Goal: Information Seeking & Learning: Learn about a topic

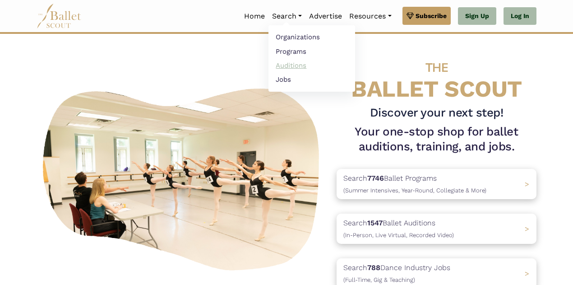
click at [295, 61] on link "Auditions" at bounding box center [312, 65] width 87 height 14
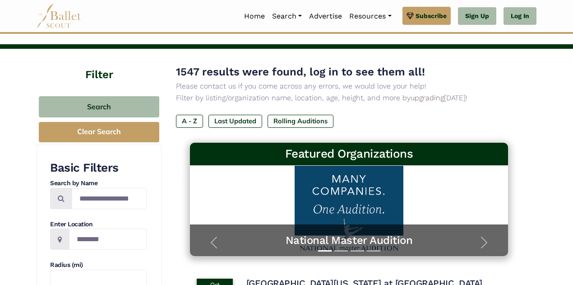
scroll to position [29, 0]
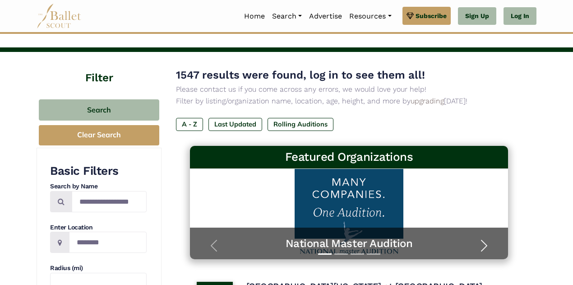
click at [485, 241] on span "button" at bounding box center [484, 245] width 14 height 14
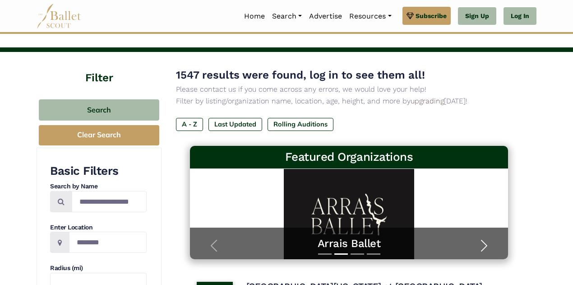
click at [483, 245] on span "button" at bounding box center [484, 245] width 14 height 14
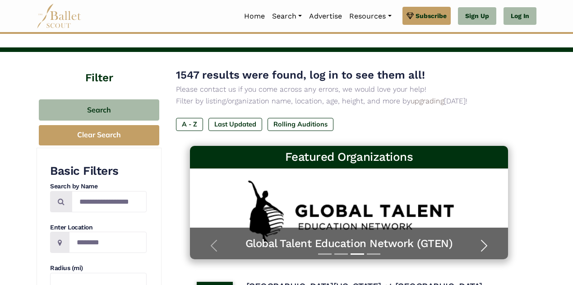
click at [486, 243] on span "button" at bounding box center [484, 245] width 14 height 14
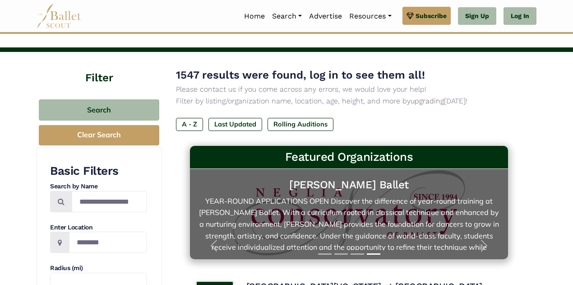
click at [446, 203] on link "Neglia Ballet YEAR-ROUND APPLICATIONS OPEN Discover the difference of year-roun…" at bounding box center [349, 214] width 301 height 72
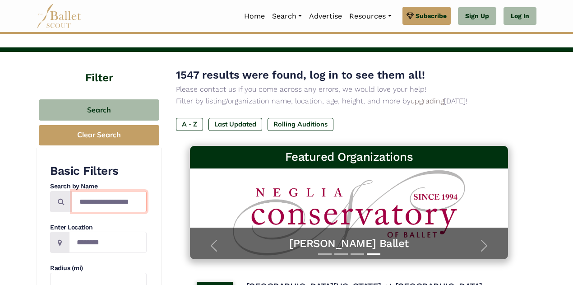
click at [111, 198] on input "Search by names..." at bounding box center [109, 201] width 75 height 21
type input "********"
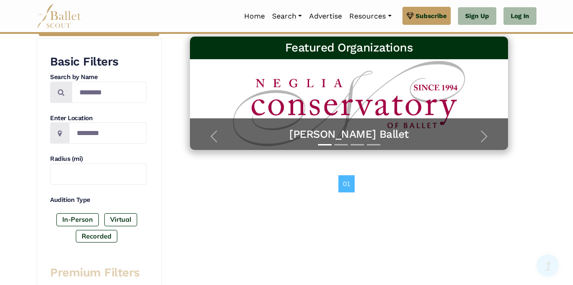
scroll to position [139, 0]
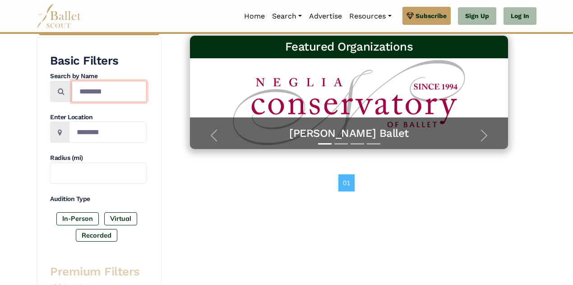
click at [117, 94] on input "********" at bounding box center [109, 91] width 75 height 21
type input "*"
type input "**********"
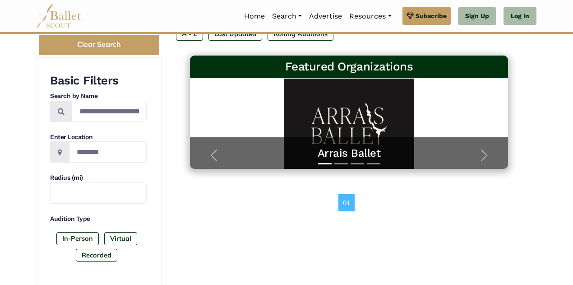
scroll to position [126, 0]
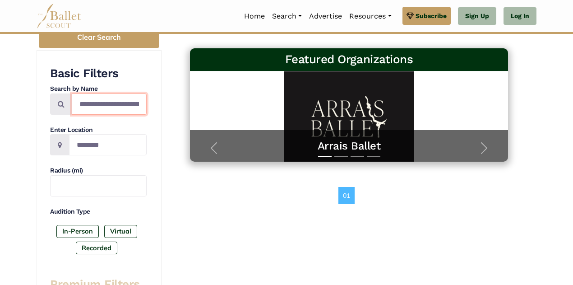
click at [132, 109] on input "**********" at bounding box center [109, 103] width 75 height 21
click at [133, 109] on input "*******" at bounding box center [109, 103] width 75 height 21
type input "*"
type input "***"
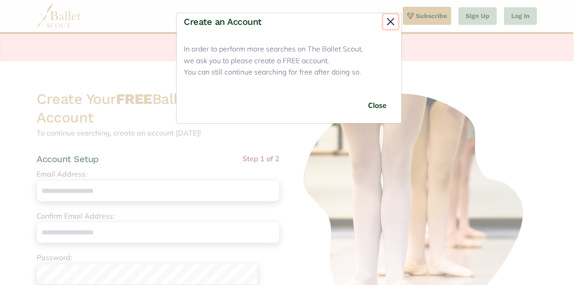
click at [388, 23] on button "Close" at bounding box center [390, 21] width 14 height 14
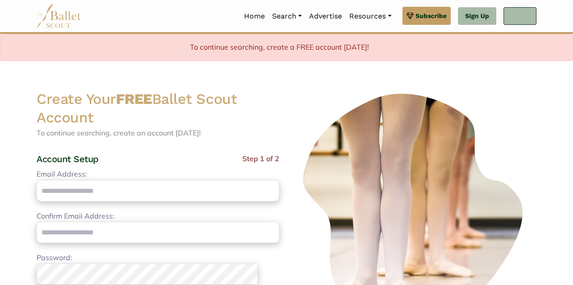
click at [523, 17] on link "Log In" at bounding box center [520, 16] width 33 height 18
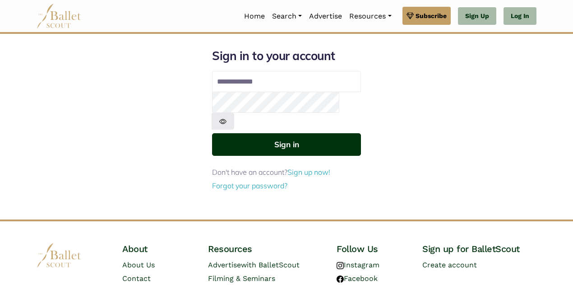
type input "**********"
click at [314, 133] on button "Sign in" at bounding box center [286, 144] width 149 height 22
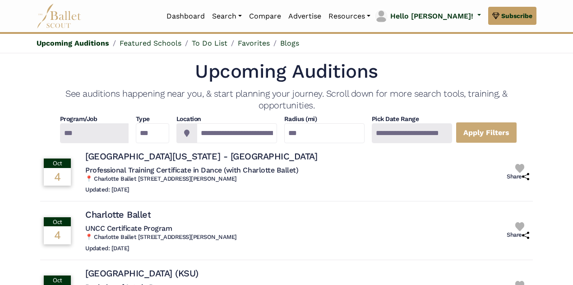
click at [106, 130] on div at bounding box center [94, 133] width 69 height 20
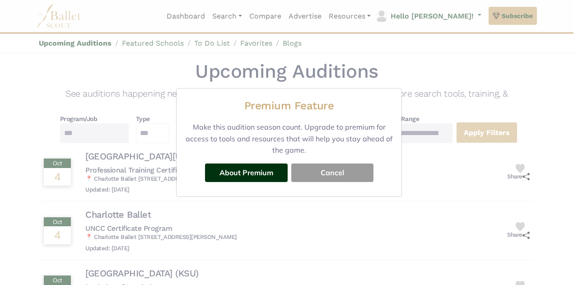
click at [329, 178] on button "Cancel" at bounding box center [332, 172] width 82 height 18
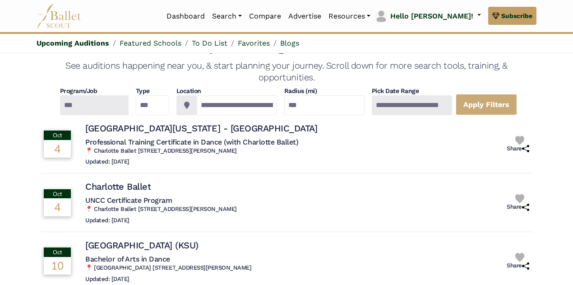
scroll to position [29, 0]
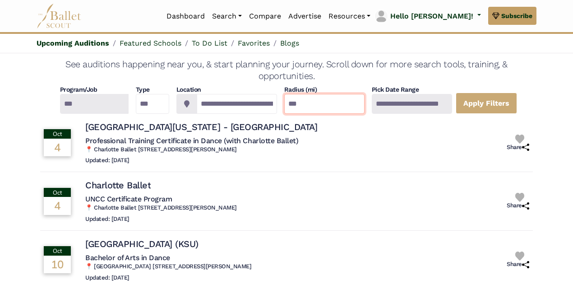
click at [320, 107] on input "***" at bounding box center [324, 104] width 80 height 20
type input "*"
click at [441, 103] on div at bounding box center [412, 104] width 80 height 20
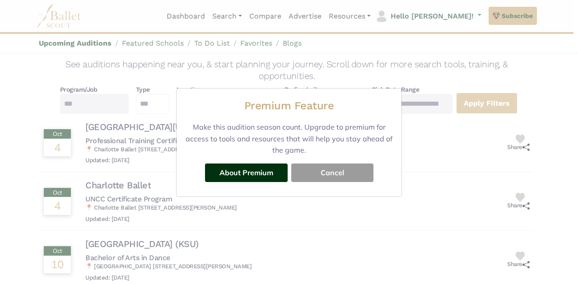
click at [318, 172] on button "Cancel" at bounding box center [332, 172] width 82 height 18
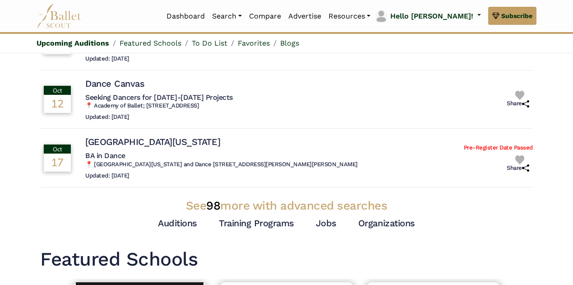
scroll to position [266, 0]
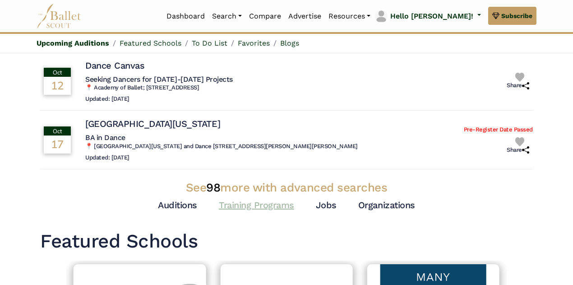
click at [283, 207] on link "Training Programs" at bounding box center [256, 204] width 75 height 11
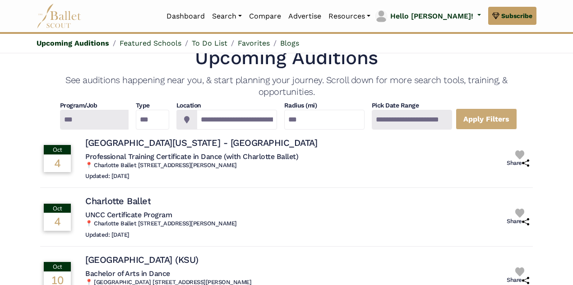
scroll to position [0, 0]
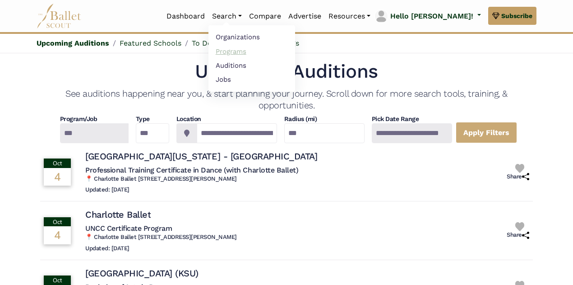
click at [270, 53] on link "Programs" at bounding box center [252, 51] width 87 height 14
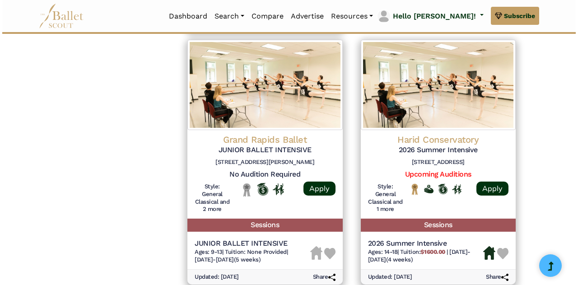
scroll to position [1210, 0]
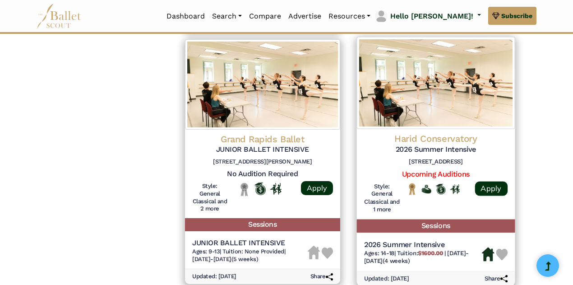
click at [409, 116] on img at bounding box center [436, 83] width 158 height 92
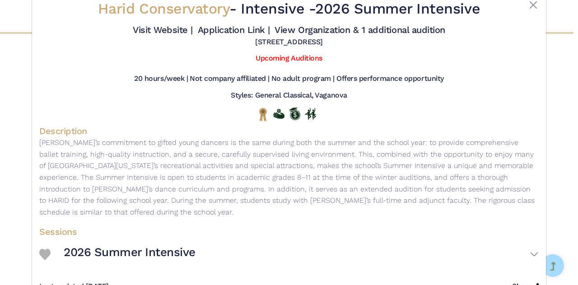
scroll to position [6, 0]
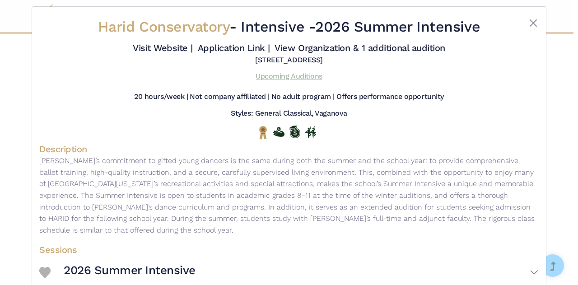
click at [276, 79] on link "Upcoming Auditions" at bounding box center [288, 76] width 66 height 9
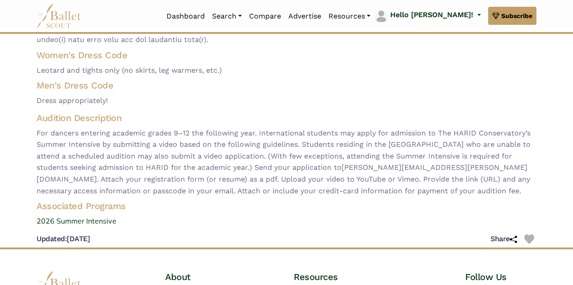
scroll to position [235, 0]
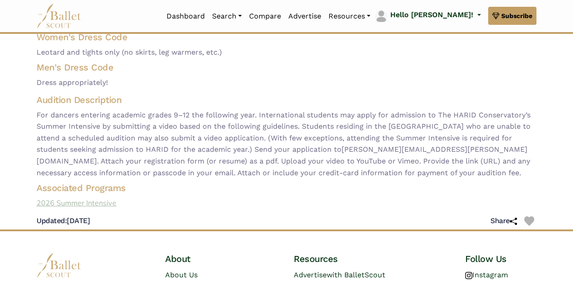
click at [64, 204] on link "2026 Summer Intensive" at bounding box center [286, 203] width 515 height 12
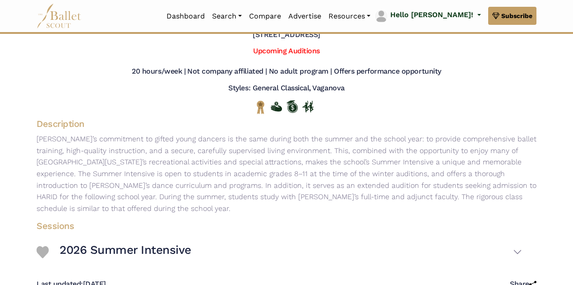
scroll to position [31, 0]
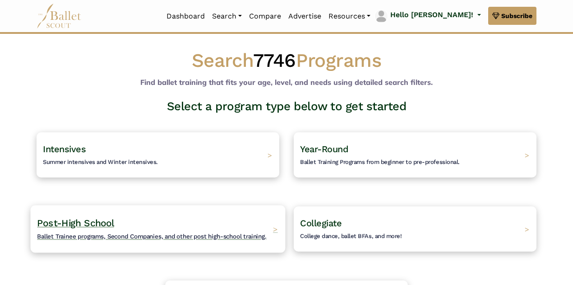
click at [128, 241] on div "Post-High School Ballet Trainee programs, Second Companies, and other post high…" at bounding box center [158, 228] width 255 height 47
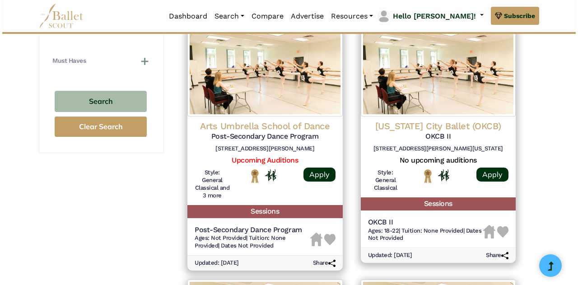
scroll to position [686, 0]
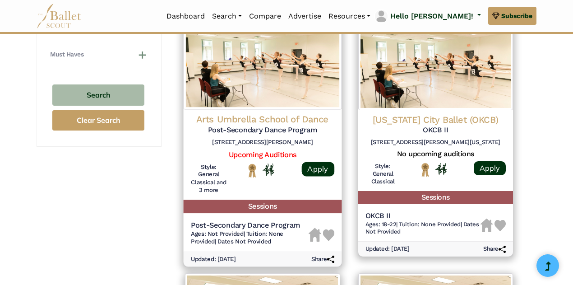
click at [304, 141] on h6 "[STREET_ADDRESS][PERSON_NAME]" at bounding box center [263, 142] width 144 height 8
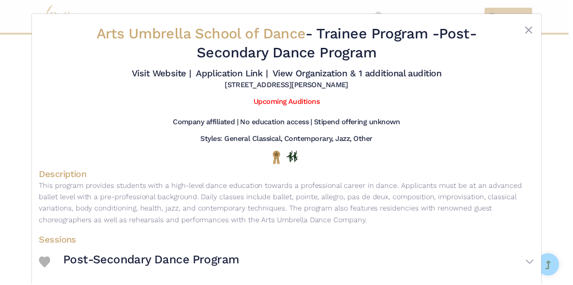
scroll to position [0, 0]
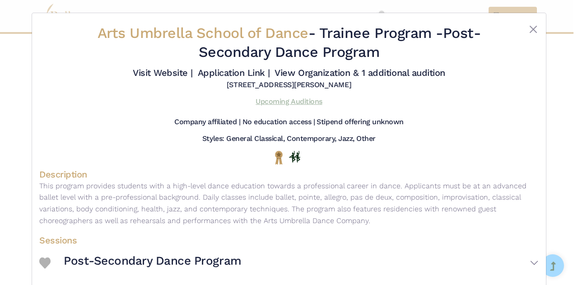
click at [307, 103] on link "Upcoming Auditions" at bounding box center [288, 101] width 66 height 9
click at [528, 31] on button "Close" at bounding box center [533, 29] width 11 height 11
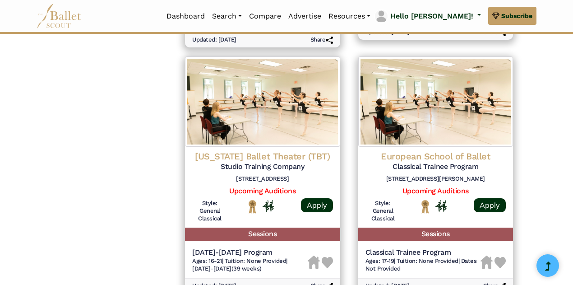
scroll to position [921, 0]
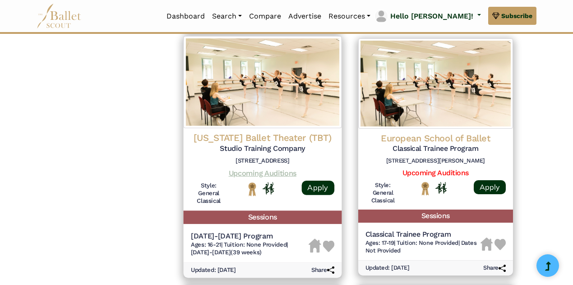
click at [257, 172] on link "Upcoming Auditions" at bounding box center [263, 172] width 68 height 9
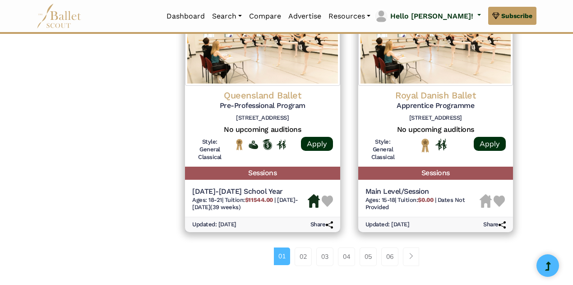
scroll to position [1228, 0]
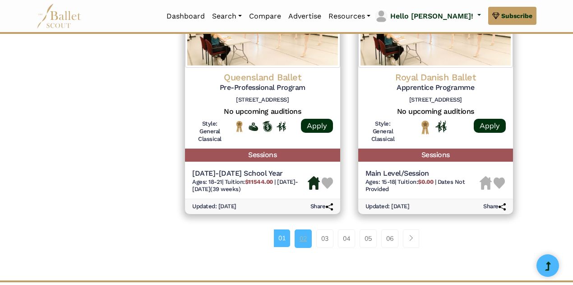
click at [303, 240] on link "02" at bounding box center [303, 238] width 17 height 18
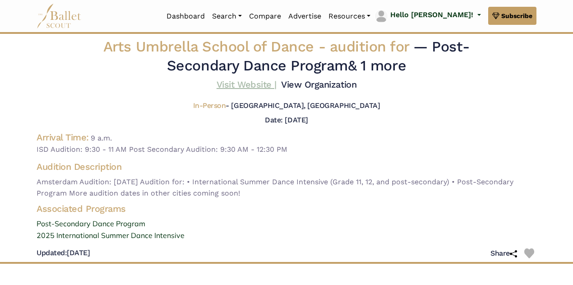
click at [246, 80] on link "Visit Website |" at bounding box center [247, 84] width 60 height 11
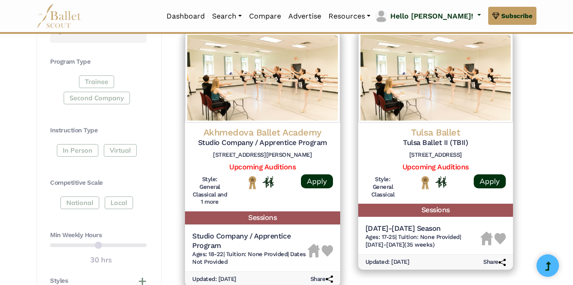
scroll to position [433, 0]
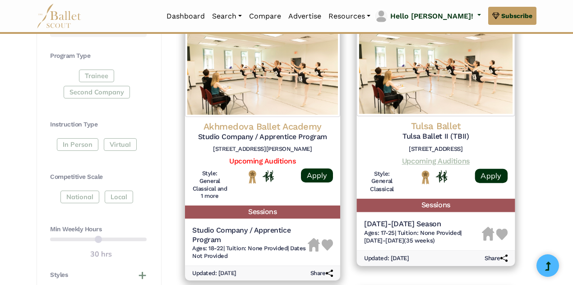
click at [450, 159] on link "Upcoming Auditions" at bounding box center [436, 161] width 68 height 9
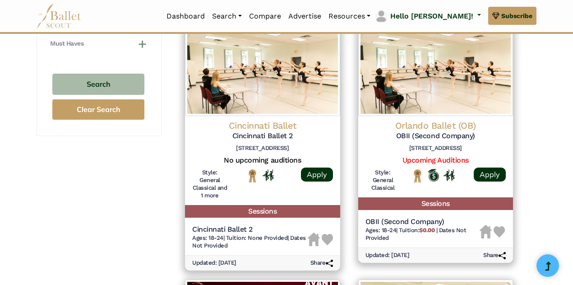
scroll to position [704, 0]
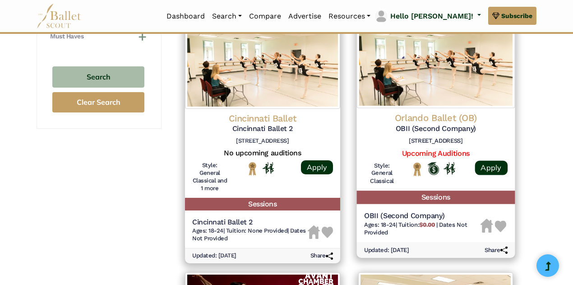
click at [468, 83] on img at bounding box center [436, 62] width 158 height 92
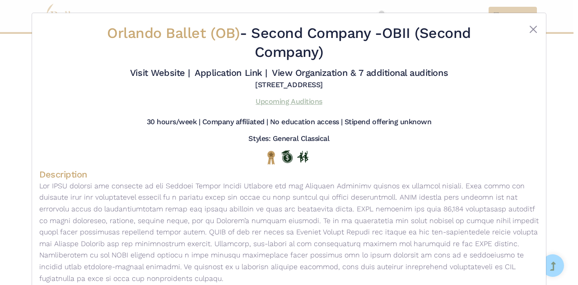
click at [284, 101] on link "Upcoming Auditions" at bounding box center [288, 101] width 66 height 9
click at [532, 31] on button "Close" at bounding box center [533, 29] width 11 height 11
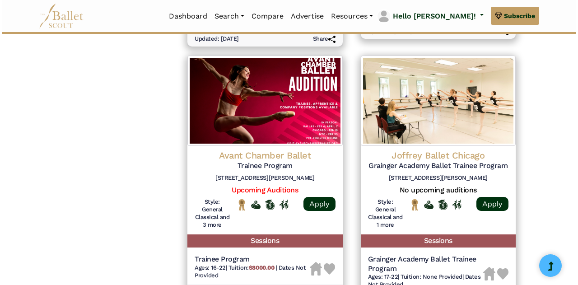
scroll to position [903, 0]
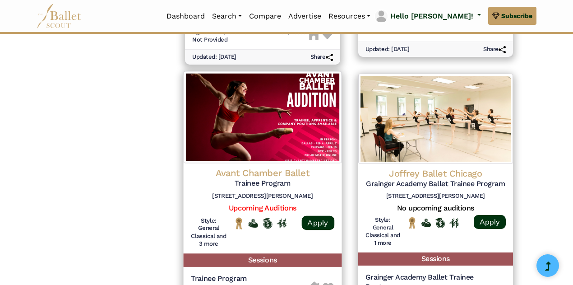
click at [307, 119] on img at bounding box center [263, 117] width 158 height 92
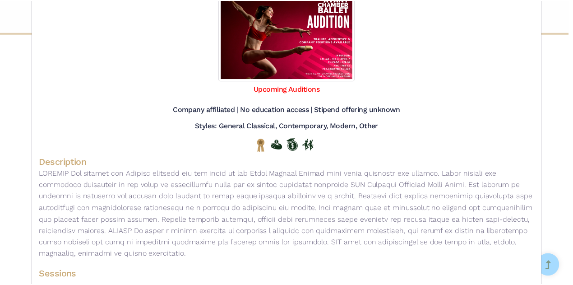
scroll to position [102, 0]
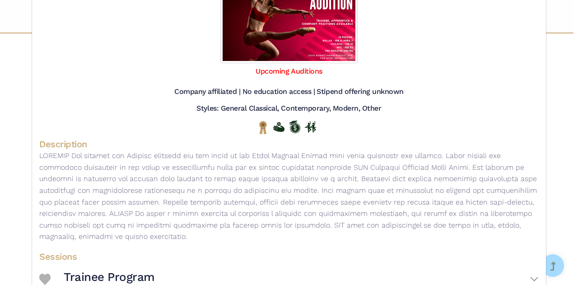
drag, startPoint x: 571, startPoint y: 94, endPoint x: 576, endPoint y: 52, distance: 42.2
click at [573, 52] on div "Avant Chamber Ballet - Trainee Program - Trainee Program Visit Website | Applic…" at bounding box center [289, 142] width 578 height 285
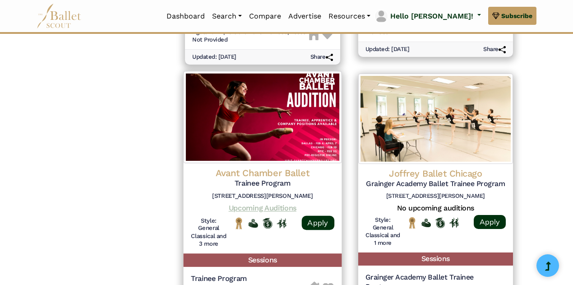
click at [284, 209] on link "Upcoming Auditions" at bounding box center [263, 208] width 68 height 9
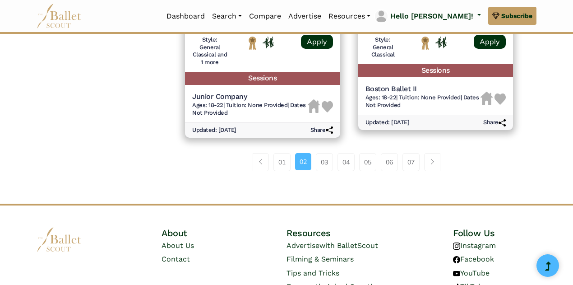
scroll to position [1354, 0]
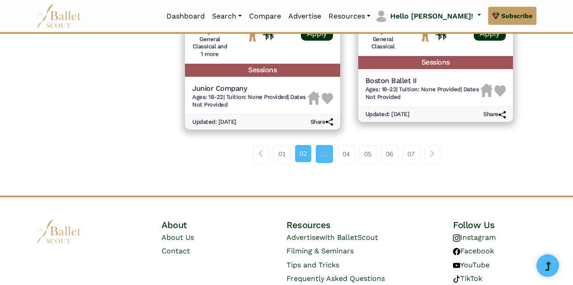
click at [319, 155] on link "03" at bounding box center [324, 154] width 17 height 18
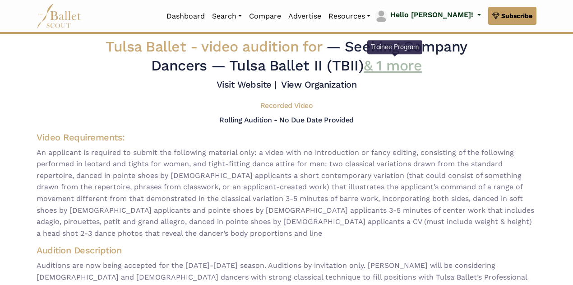
click at [398, 68] on link "& 1 more" at bounding box center [393, 65] width 58 height 17
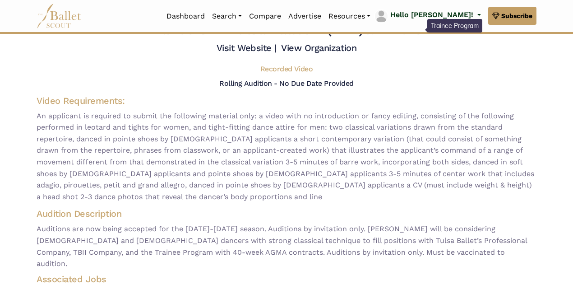
scroll to position [36, 0]
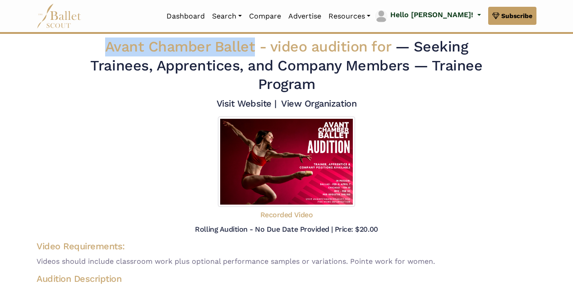
drag, startPoint x: 107, startPoint y: 48, endPoint x: 256, endPoint y: 49, distance: 148.9
click at [256, 49] on span "Avant Chamber Ballet - video audition for" at bounding box center [250, 46] width 290 height 17
copy span "Avant Chamber Ballet"
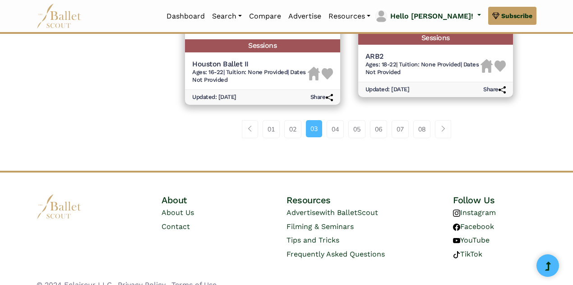
scroll to position [1352, 0]
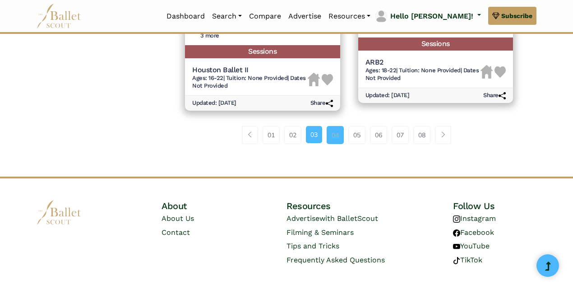
click at [336, 141] on link "04" at bounding box center [335, 135] width 17 height 18
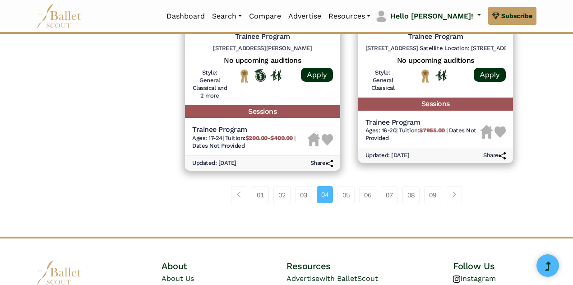
scroll to position [1318, 0]
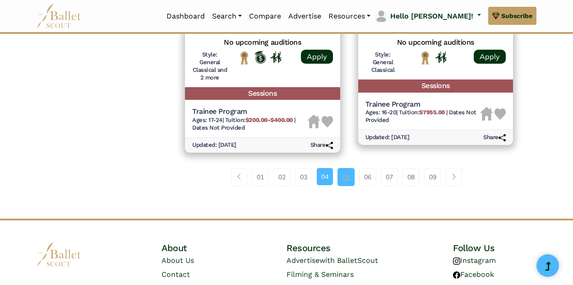
click at [345, 178] on link "05" at bounding box center [346, 177] width 17 height 18
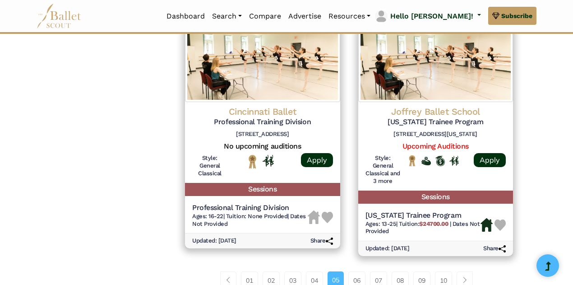
scroll to position [1210, 0]
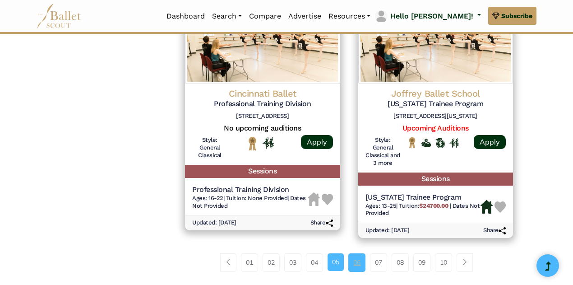
click at [357, 260] on link "06" at bounding box center [356, 262] width 17 height 18
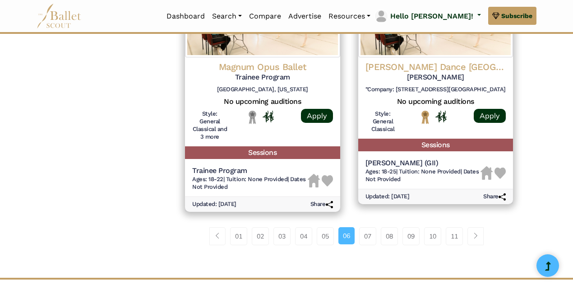
scroll to position [1264, 0]
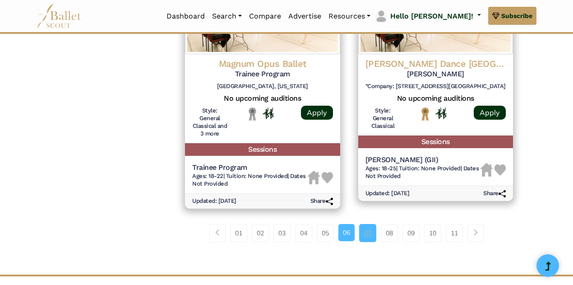
click at [366, 224] on link "07" at bounding box center [367, 233] width 17 height 18
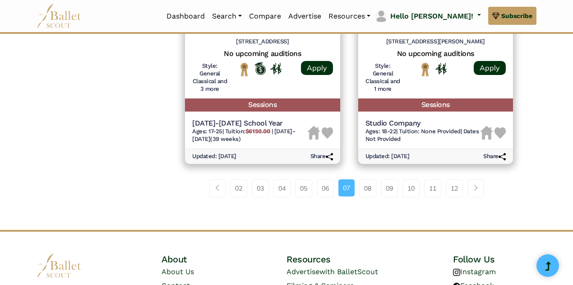
scroll to position [1298, 0]
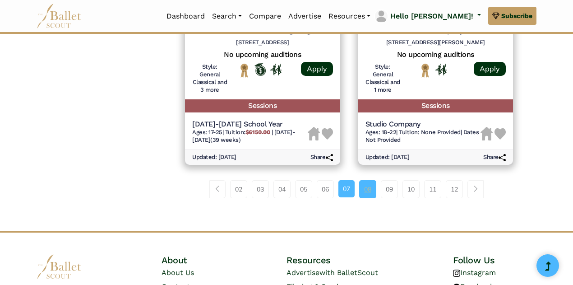
click at [372, 191] on link "08" at bounding box center [367, 189] width 17 height 18
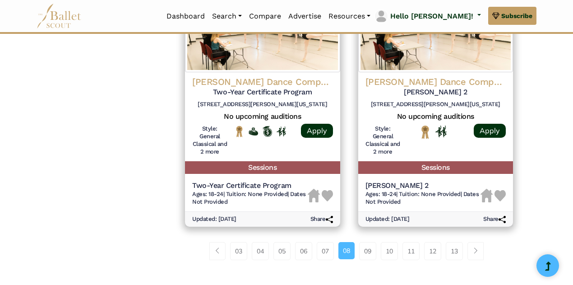
scroll to position [1264, 0]
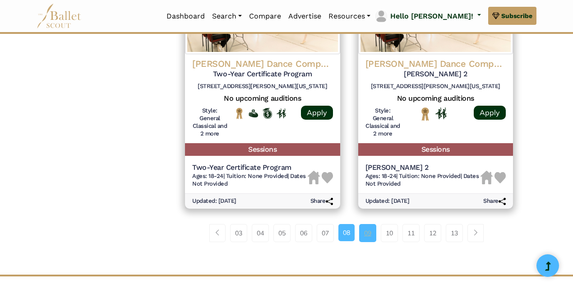
click at [369, 237] on link "09" at bounding box center [367, 233] width 17 height 18
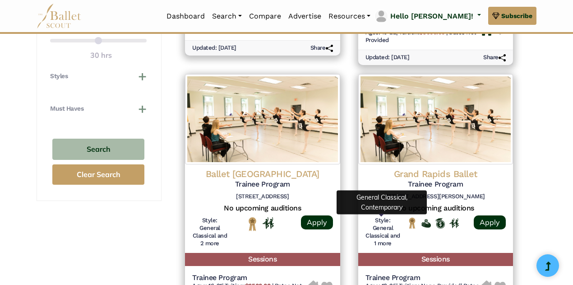
scroll to position [650, 0]
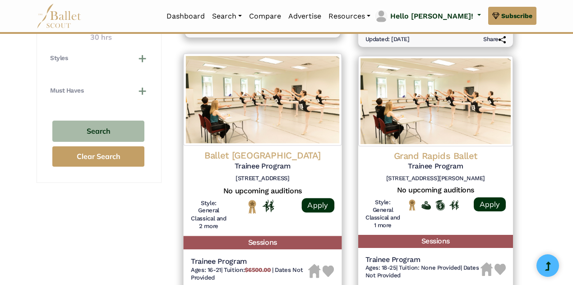
click at [278, 158] on h4 "Ballet Palm Beach" at bounding box center [263, 155] width 144 height 12
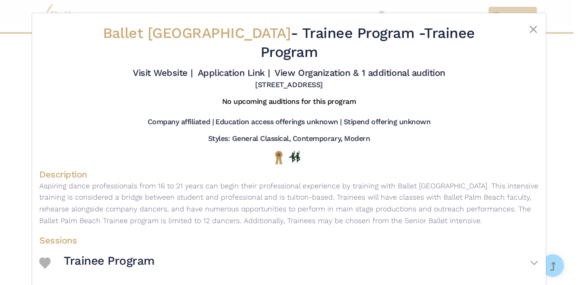
click at [279, 80] on h5 "10357 Ironwood Road, Palm Beach Gardens, FL 33410" at bounding box center [288, 84] width 67 height 9
click at [278, 80] on h5 "10357 Ironwood Road, Palm Beach Gardens, FL 33410" at bounding box center [288, 84] width 67 height 9
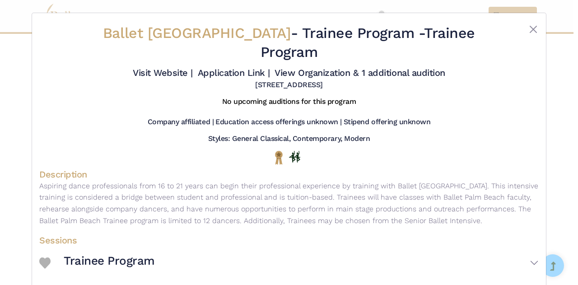
click at [278, 80] on h5 "10357 Ironwood Road, Palm Beach Gardens, FL 33410" at bounding box center [288, 84] width 67 height 9
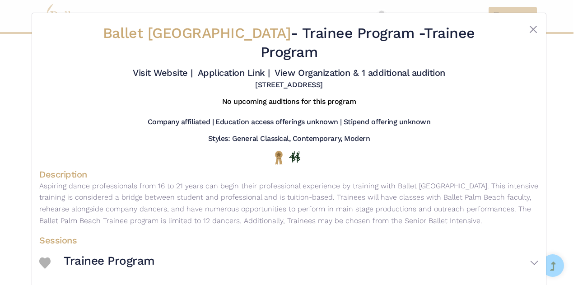
click at [278, 80] on h5 "10357 Ironwood Road, Palm Beach Gardens, FL 33410" at bounding box center [288, 84] width 67 height 9
click at [74, 117] on div "Company affiliated | Education access offerings unknown | Stipend offering unkn…" at bounding box center [288, 123] width 499 height 13
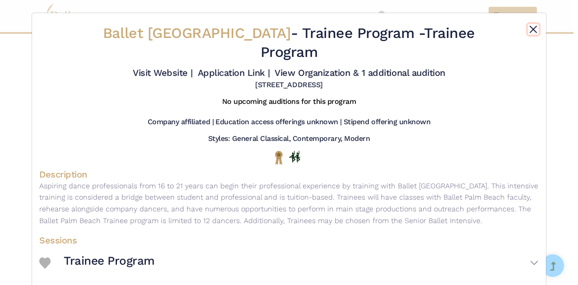
click at [529, 30] on button "Close" at bounding box center [533, 29] width 11 height 11
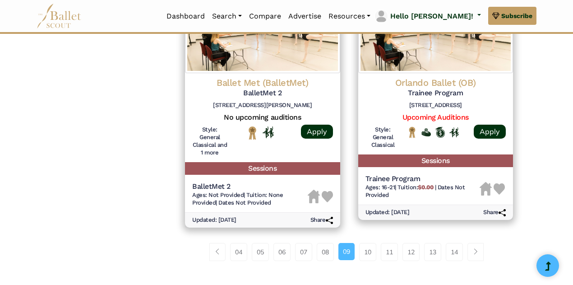
scroll to position [1246, 0]
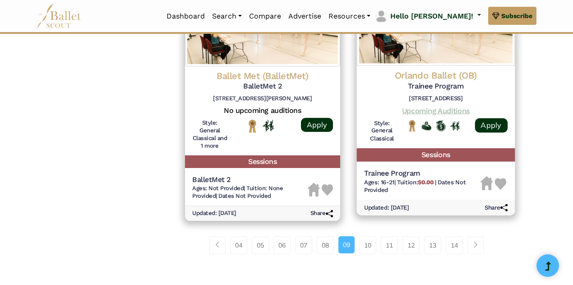
click at [454, 106] on link "Upcoming Auditions" at bounding box center [436, 110] width 68 height 9
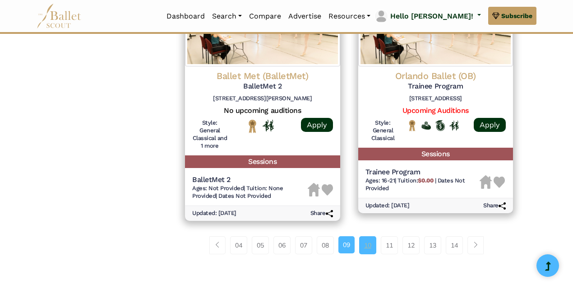
click at [366, 238] on link "10" at bounding box center [367, 245] width 17 height 18
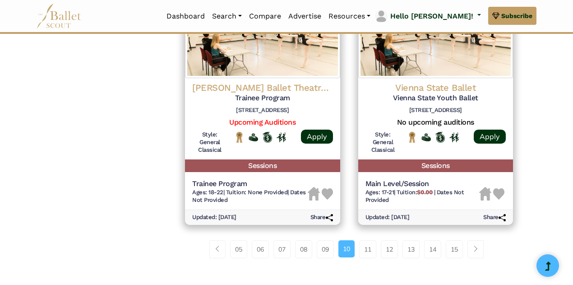
scroll to position [1228, 0]
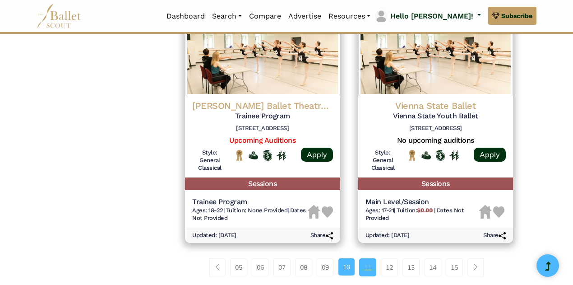
click at [374, 269] on link "11" at bounding box center [367, 267] width 17 height 18
click at [369, 263] on link "11" at bounding box center [367, 267] width 17 height 18
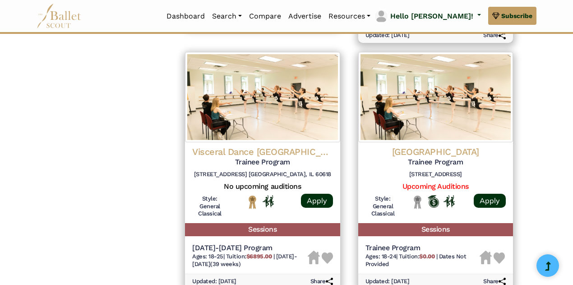
scroll to position [939, 0]
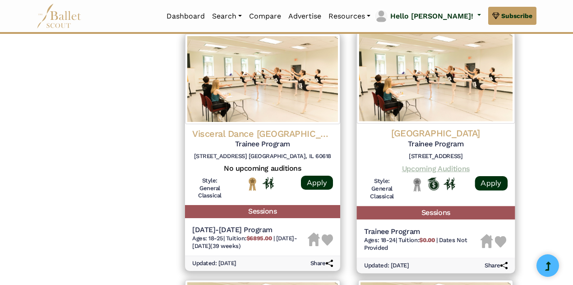
click at [439, 170] on link "Upcoming Auditions" at bounding box center [436, 168] width 68 height 9
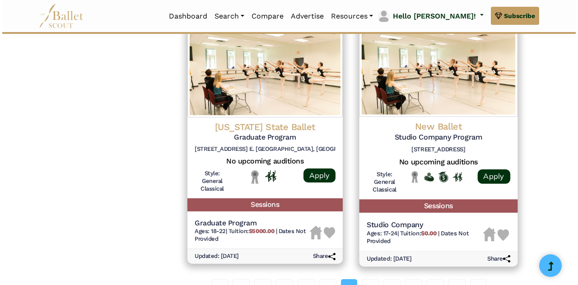
scroll to position [1173, 0]
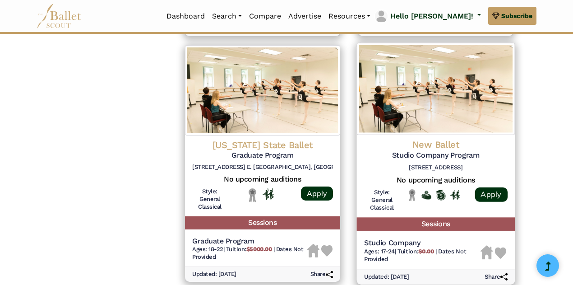
click at [439, 143] on h4 "New Ballet" at bounding box center [436, 145] width 144 height 12
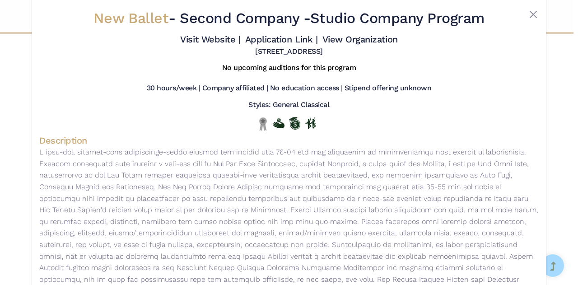
scroll to position [0, 0]
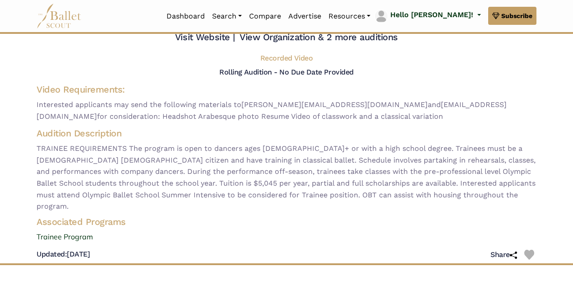
scroll to position [18, 0]
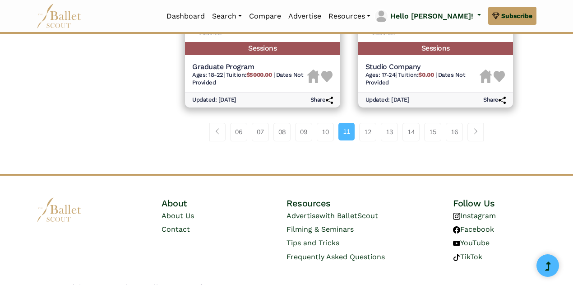
scroll to position [1363, 0]
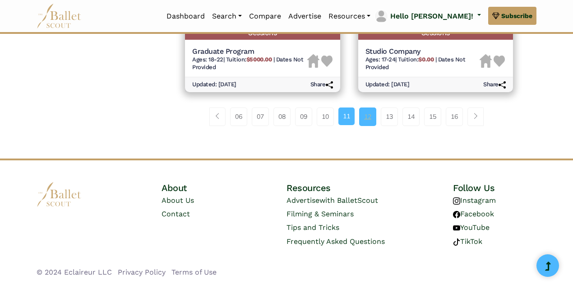
click at [371, 120] on link "12" at bounding box center [367, 116] width 17 height 18
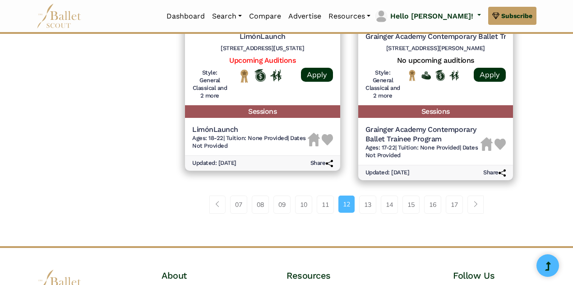
scroll to position [1318, 0]
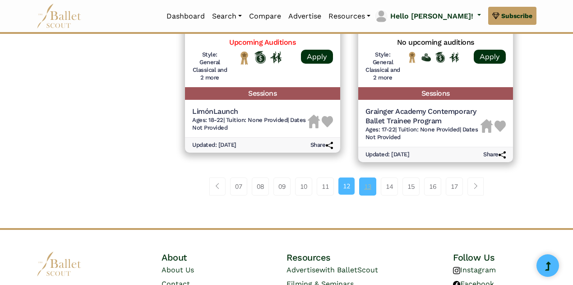
click at [364, 183] on link "13" at bounding box center [367, 186] width 17 height 18
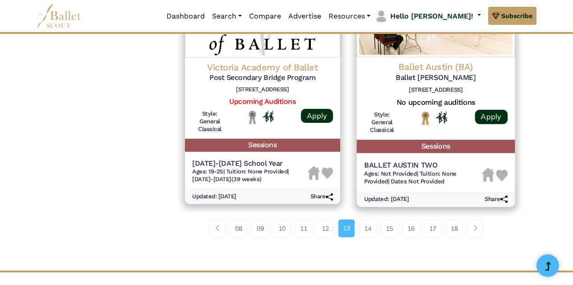
scroll to position [1264, 0]
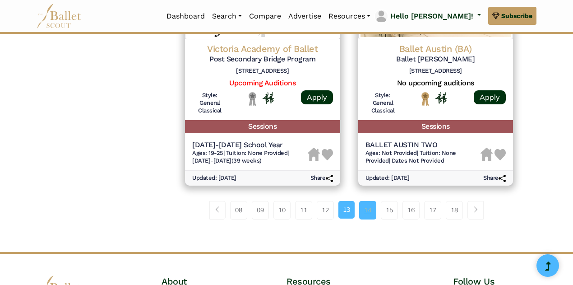
click at [363, 201] on link "14" at bounding box center [367, 210] width 17 height 18
